Goal: Check status: Check status

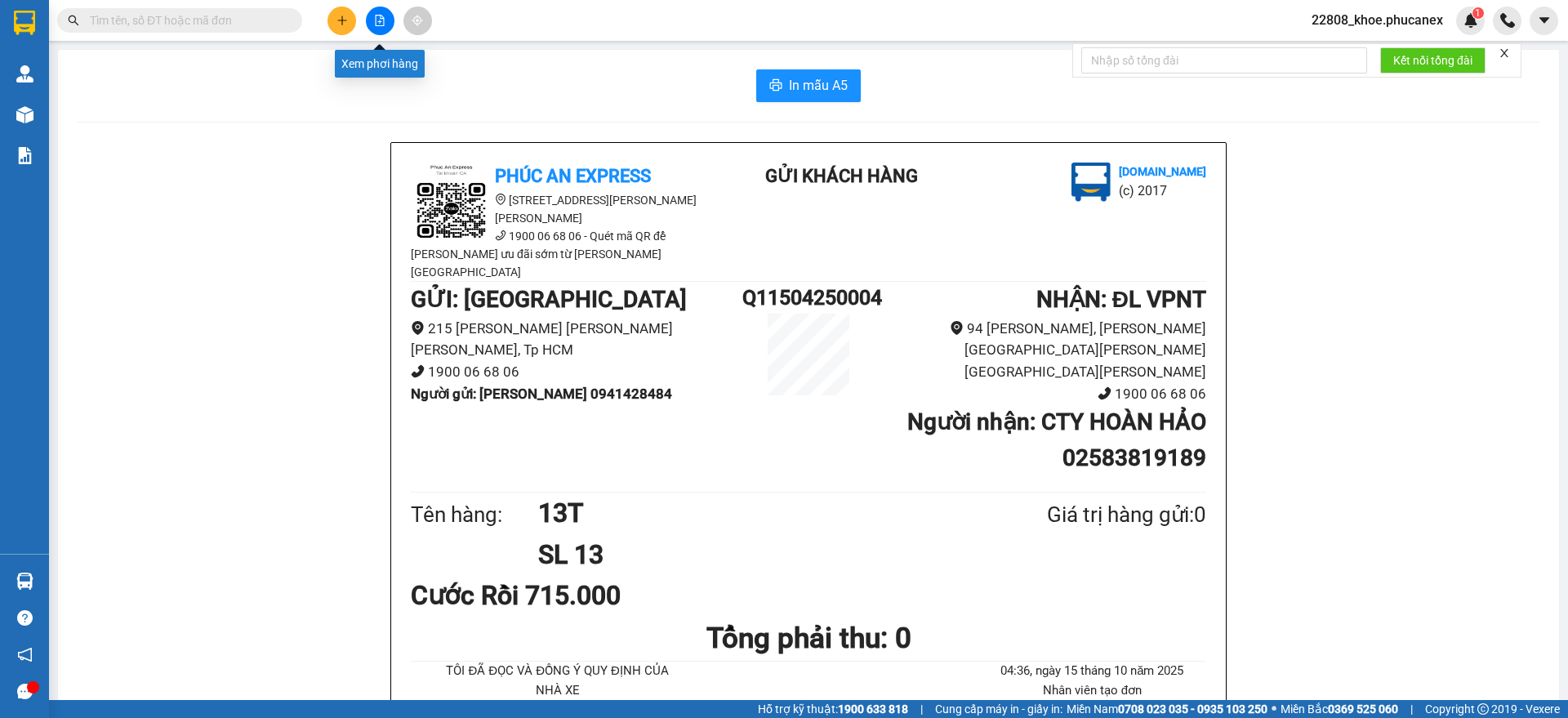
click at [370, 15] on button at bounding box center [380, 21] width 29 height 29
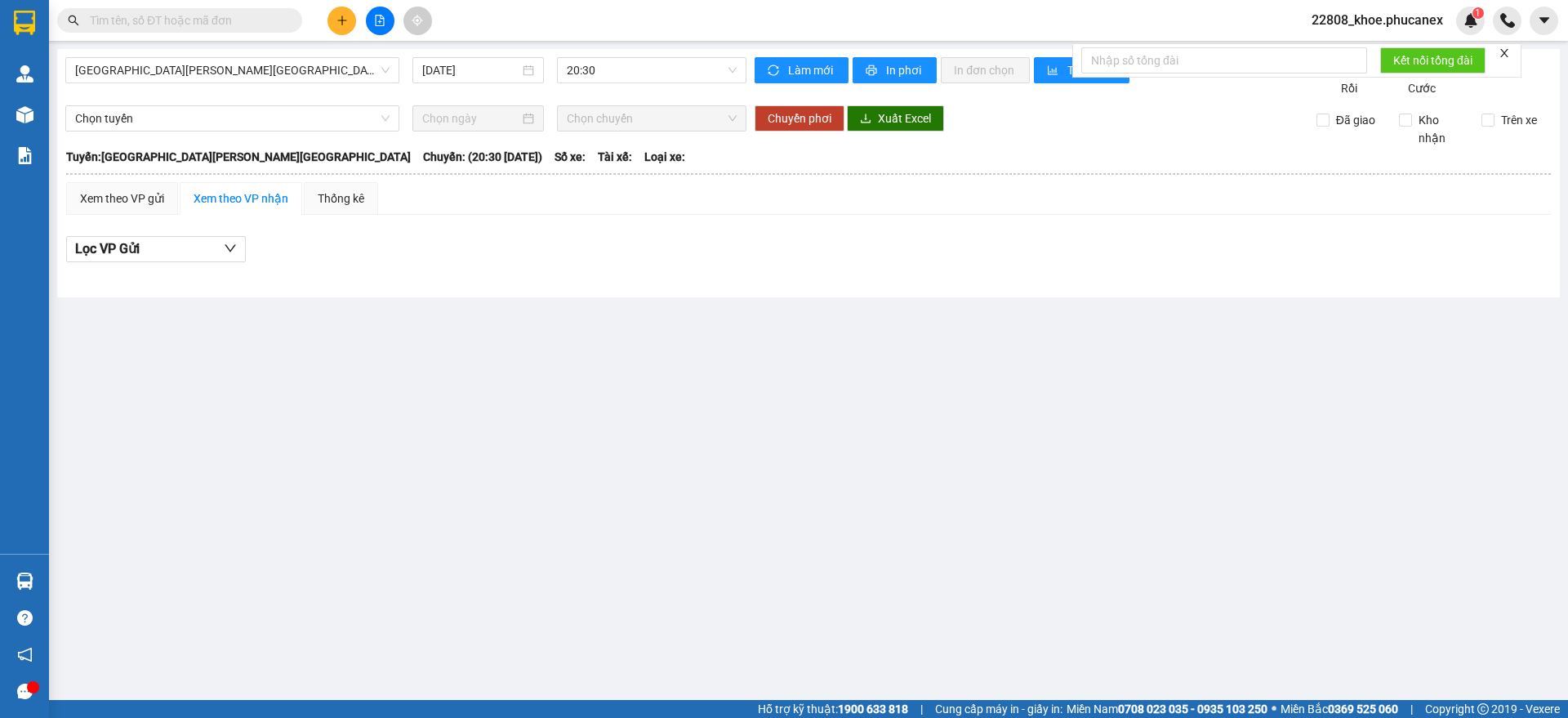
click at [251, 53] on div "[GEOGRAPHIC_DATA][PERSON_NAME][GEOGRAPHIC_DATA] [DATE] 20:30 [PERSON_NAME] mới …" at bounding box center [808, 174] width 1503 height 249
click at [497, 72] on input "[DATE]" at bounding box center [471, 70] width 97 height 18
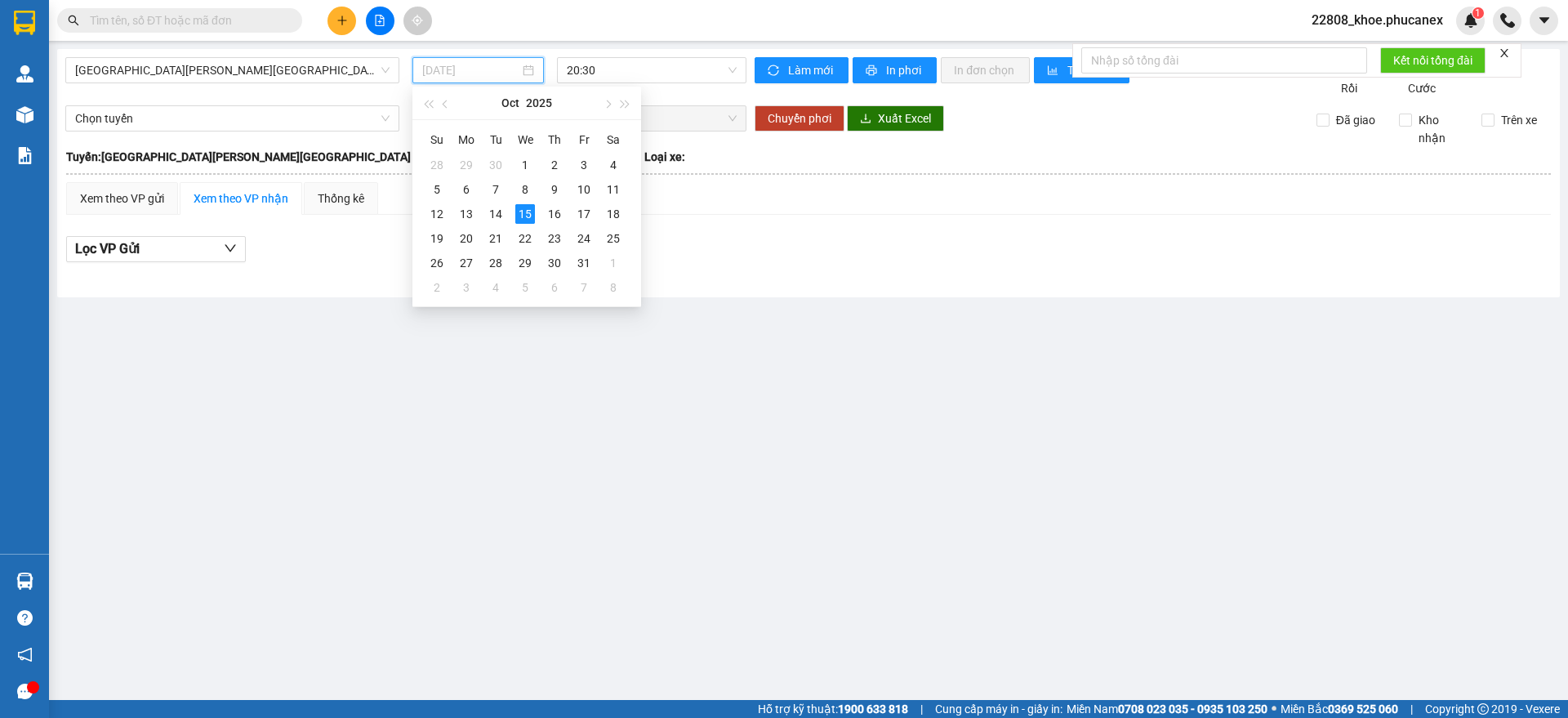
drag, startPoint x: 498, startPoint y: 218, endPoint x: 608, endPoint y: 124, distance: 144.7
click at [496, 218] on div "14" at bounding box center [496, 214] width 20 height 20
type input "[DATE]"
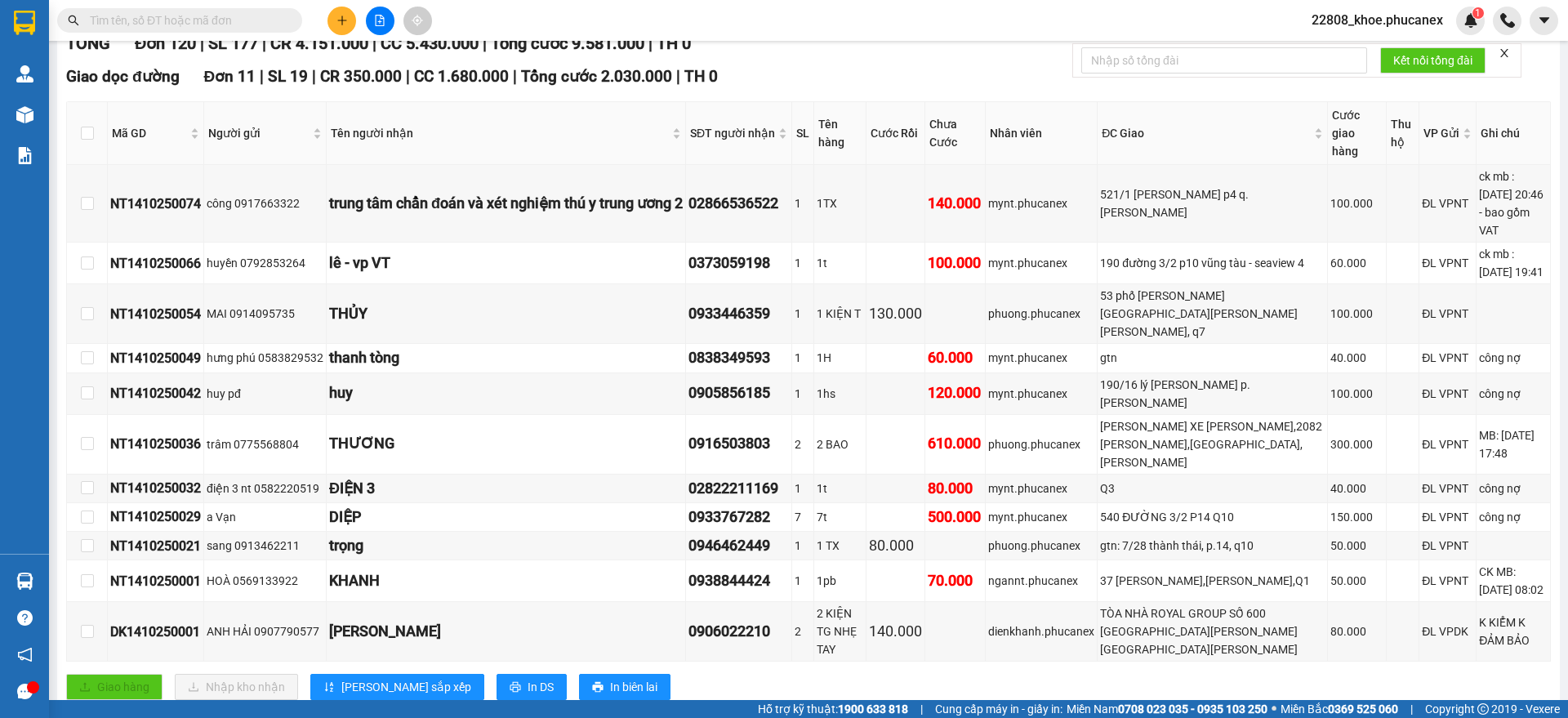
scroll to position [263, 0]
